Goal: Information Seeking & Learning: Learn about a topic

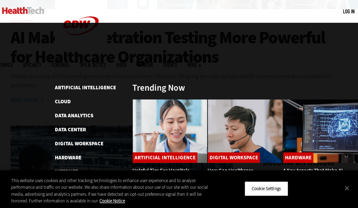
scroll to position [244, 0]
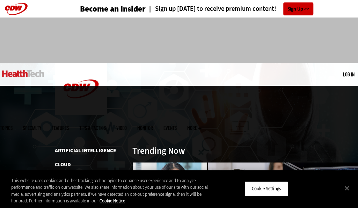
click at [13, 125] on span "Topics" at bounding box center [6, 127] width 13 height 5
click at [41, 125] on span "Specialty" at bounding box center [32, 127] width 18 height 5
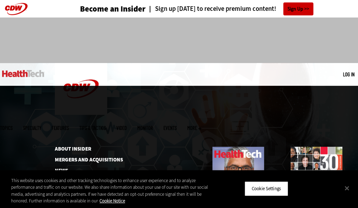
click at [202, 125] on span "More" at bounding box center [194, 127] width 14 height 5
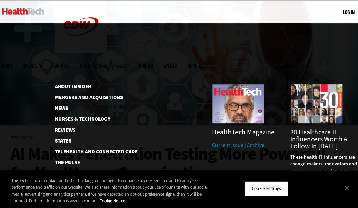
scroll to position [63, 0]
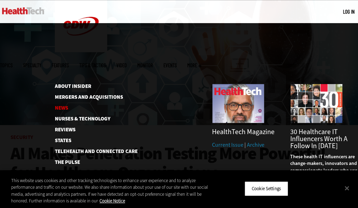
click at [64, 105] on link "News" at bounding box center [85, 107] width 61 height 5
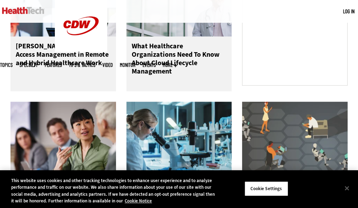
scroll to position [550, 0]
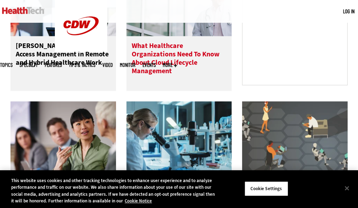
click at [151, 54] on h3 "What Healthcare Organizations Need To Know About Cloud Lifecycle Management" at bounding box center [179, 59] width 95 height 34
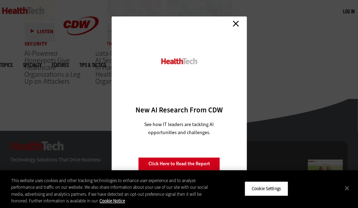
scroll to position [1687, 0]
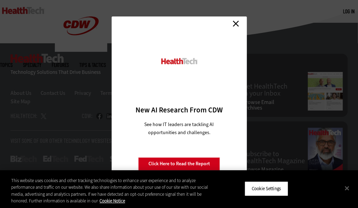
click at [240, 23] on link "Close" at bounding box center [236, 23] width 10 height 10
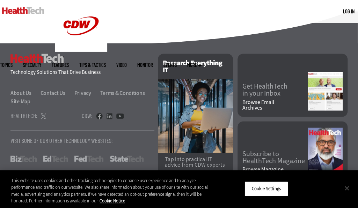
click at [349, 185] on button "Close" at bounding box center [347, 187] width 15 height 15
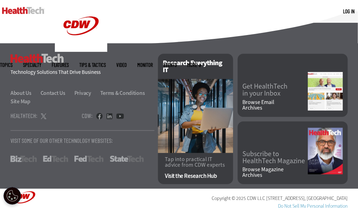
click at [29, 10] on img at bounding box center [23, 10] width 42 height 7
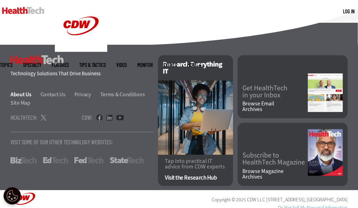
click at [29, 91] on link "About Us" at bounding box center [24, 94] width 29 height 7
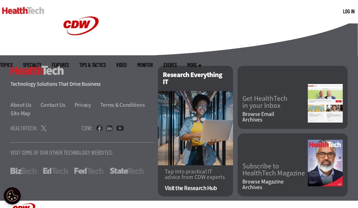
scroll to position [942, 0]
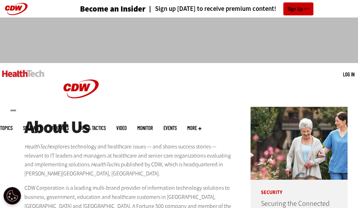
click at [280, 81] on div "MENU Log in Mobile menu Topics Artificial Intelligence Cloud Data Analytics Dat…" at bounding box center [179, 74] width 358 height 23
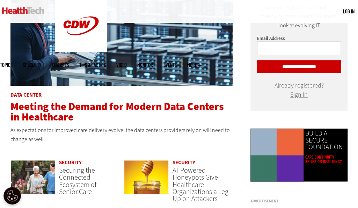
click at [87, 112] on span "Meeting the Demand for Modern Data Centers in Healthcare" at bounding box center [117, 111] width 214 height 24
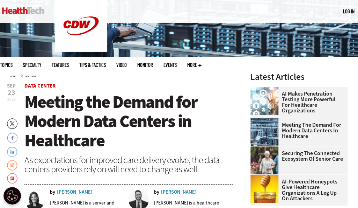
scroll to position [130, 0]
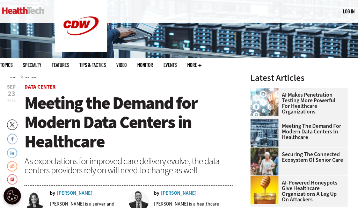
click at [337, 73] on h3 "Latest Articles" at bounding box center [299, 77] width 97 height 9
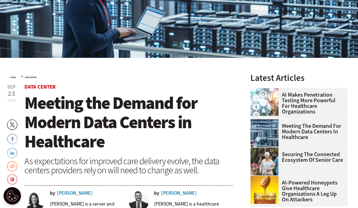
scroll to position [0, 0]
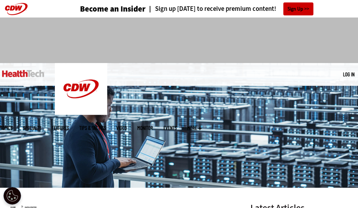
click at [32, 80] on link at bounding box center [23, 73] width 42 height 21
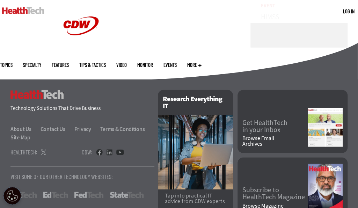
scroll to position [1831, 0]
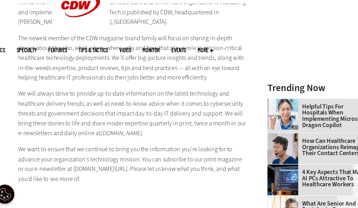
scroll to position [267, 0]
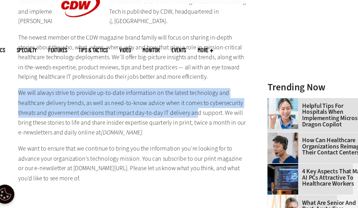
drag, startPoint x: 25, startPoint y: 101, endPoint x: 185, endPoint y: 124, distance: 161.4
click at [185, 124] on p "We will always strive to provide up-to-date information on the latest technolog…" at bounding box center [128, 121] width 208 height 45
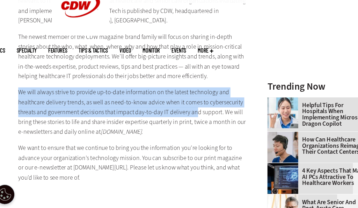
click at [158, 130] on p "We will always strive to provide up-to-date information on the latest technolog…" at bounding box center [128, 121] width 208 height 45
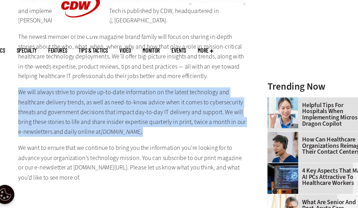
drag, startPoint x: 158, startPoint y: 142, endPoint x: 19, endPoint y: 103, distance: 144.6
click at [19, 103] on div "HealthTech explores technology and healthcare issues — and shares success stori…" at bounding box center [121, 17] width 222 height 335
copy p "We will always strive to provide up-to-date information on the latest technolog…"
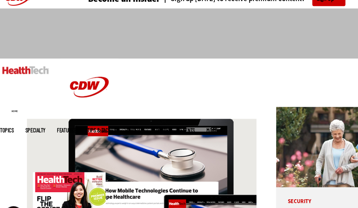
scroll to position [0, 0]
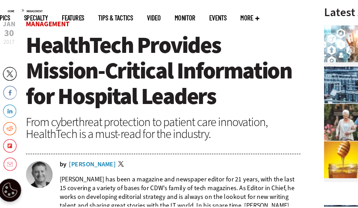
scroll to position [159, 0]
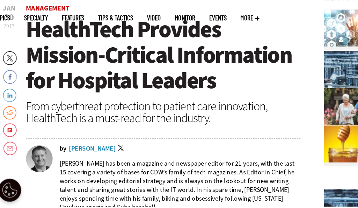
click at [208, 115] on h1 "HealthTech Provides Mission-Critical Information for Hospital Leaders" at bounding box center [128, 93] width 208 height 58
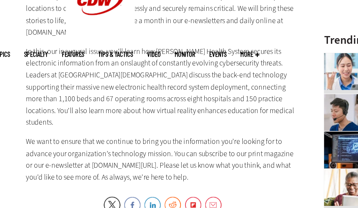
scroll to position [708, 0]
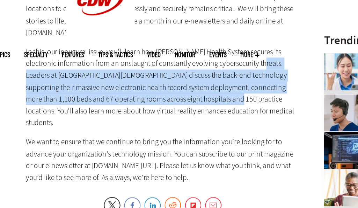
drag, startPoint x: 192, startPoint y: 64, endPoint x: 173, endPoint y: 94, distance: 36.0
click at [173, 94] on p "In this, our inaugural issue, you’ll learn how Ochsner Health System secures it…" at bounding box center [128, 89] width 208 height 63
copy p "Leaders at Houston Methodist discuss the back-end technology supporting their m…"
click at [225, 103] on p "In this, our inaugural issue, you’ll learn how Ochsner Health System secures it…" at bounding box center [128, 89] width 208 height 63
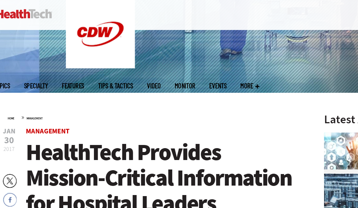
scroll to position [0, 0]
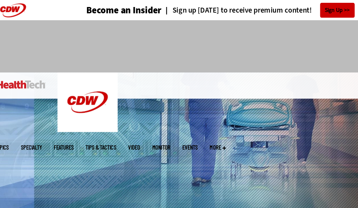
click at [20, 12] on div "Become an Insider Sign up today to receive premium content! Sign Up" at bounding box center [179, 8] width 358 height 17
click at [31, 75] on img at bounding box center [23, 73] width 42 height 7
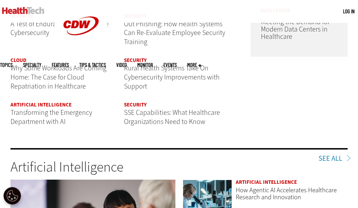
scroll to position [994, 0]
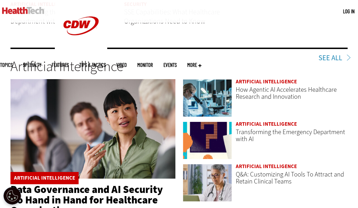
click at [202, 62] on span "More" at bounding box center [194, 64] width 14 height 5
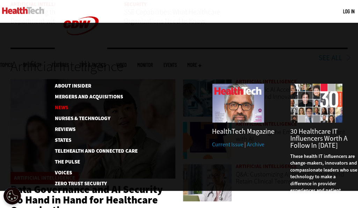
click at [64, 105] on link "News" at bounding box center [85, 107] width 61 height 5
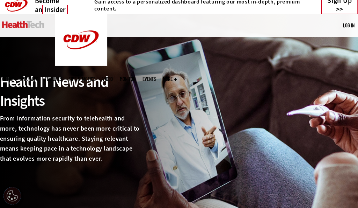
scroll to position [2, 0]
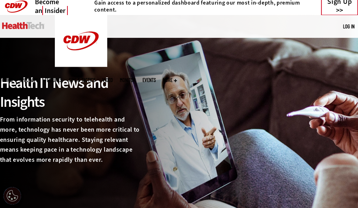
drag, startPoint x: 111, startPoint y: 127, endPoint x: 70, endPoint y: 110, distance: 44.0
click at [70, 110] on div "Health IT News and Insights" at bounding box center [71, 92] width 143 height 38
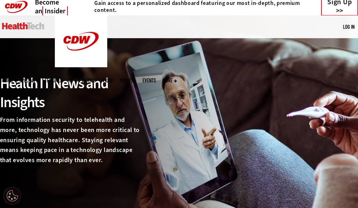
drag, startPoint x: 181, startPoint y: 98, endPoint x: 124, endPoint y: 84, distance: 58.5
click at [124, 84] on div "Health IT News and Insights" at bounding box center [71, 93] width 143 height 38
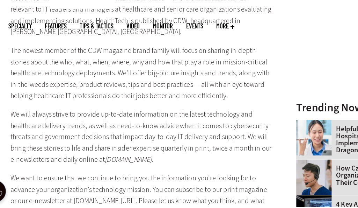
scroll to position [237, 0]
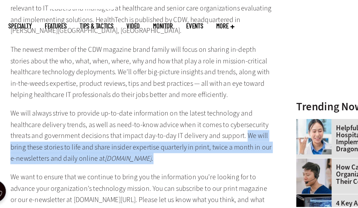
drag, startPoint x: 210, startPoint y: 152, endPoint x: 216, endPoint y: 168, distance: 17.4
click at [216, 168] on p "We will always strive to provide up-to-date information on the latest technolog…" at bounding box center [128, 151] width 208 height 45
copy p "We will bring these stories to life and share insider expertise quarterly in pr…"
click at [241, 116] on aside "Security Securing the Connected Ecosystem of Senior Care Advertisement Trending…" at bounding box center [294, 63] width 108 height 399
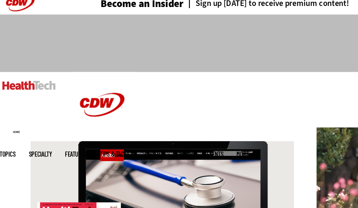
scroll to position [0, 0]
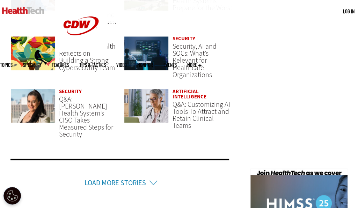
scroll to position [1682, 0]
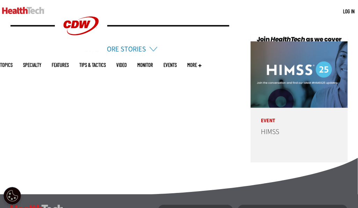
click at [145, 44] on link "Load More Stories" at bounding box center [116, 48] width 62 height 9
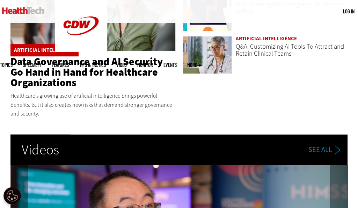
scroll to position [1028, 0]
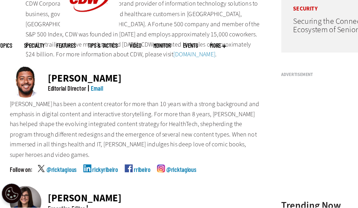
scroll to position [161, 0]
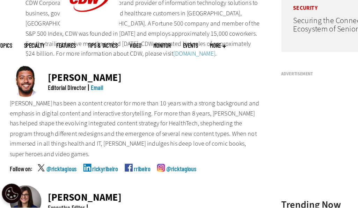
click at [199, 151] on p "[PERSON_NAME] has been a content creator for more than 10 years with a strong b…" at bounding box center [121, 138] width 222 height 54
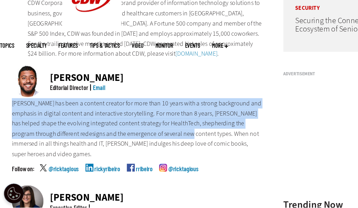
drag, startPoint x: 145, startPoint y: 142, endPoint x: 11, endPoint y: 114, distance: 136.4
click at [11, 114] on p "[PERSON_NAME] has been a content creator for more than 10 years with a strong b…" at bounding box center [121, 138] width 222 height 54
copy p "[PERSON_NAME] has been a content creator for more than 10 years with a strong b…"
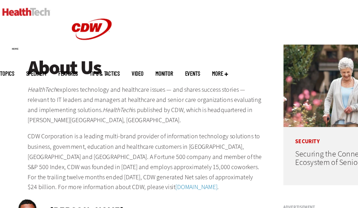
scroll to position [67, 0]
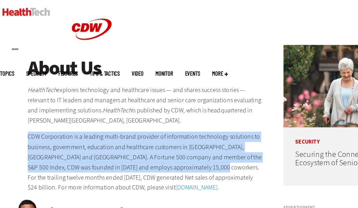
drag, startPoint x: 23, startPoint y: 121, endPoint x: 166, endPoint y: 150, distance: 145.9
copy p "CDW Corporation is a leading multi-brand provider of information technology sol…"
